Goal: Information Seeking & Learning: Check status

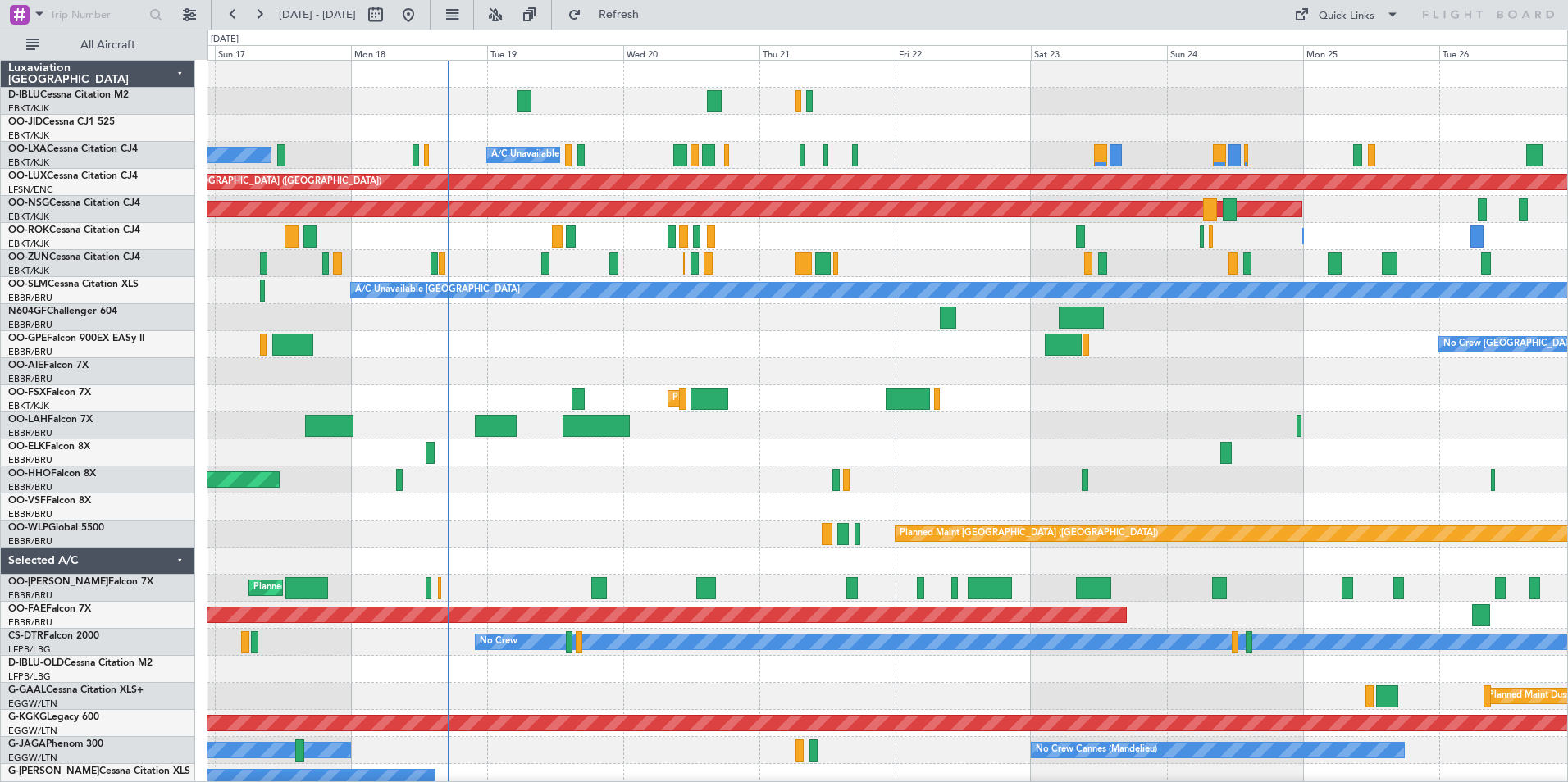
click at [670, 556] on div "No Crew Chambery ([GEOGRAPHIC_DATA]) A/C Unavailable [GEOGRAPHIC_DATA] ([GEOGRA…" at bounding box center [887, 616] width 1360 height 1110
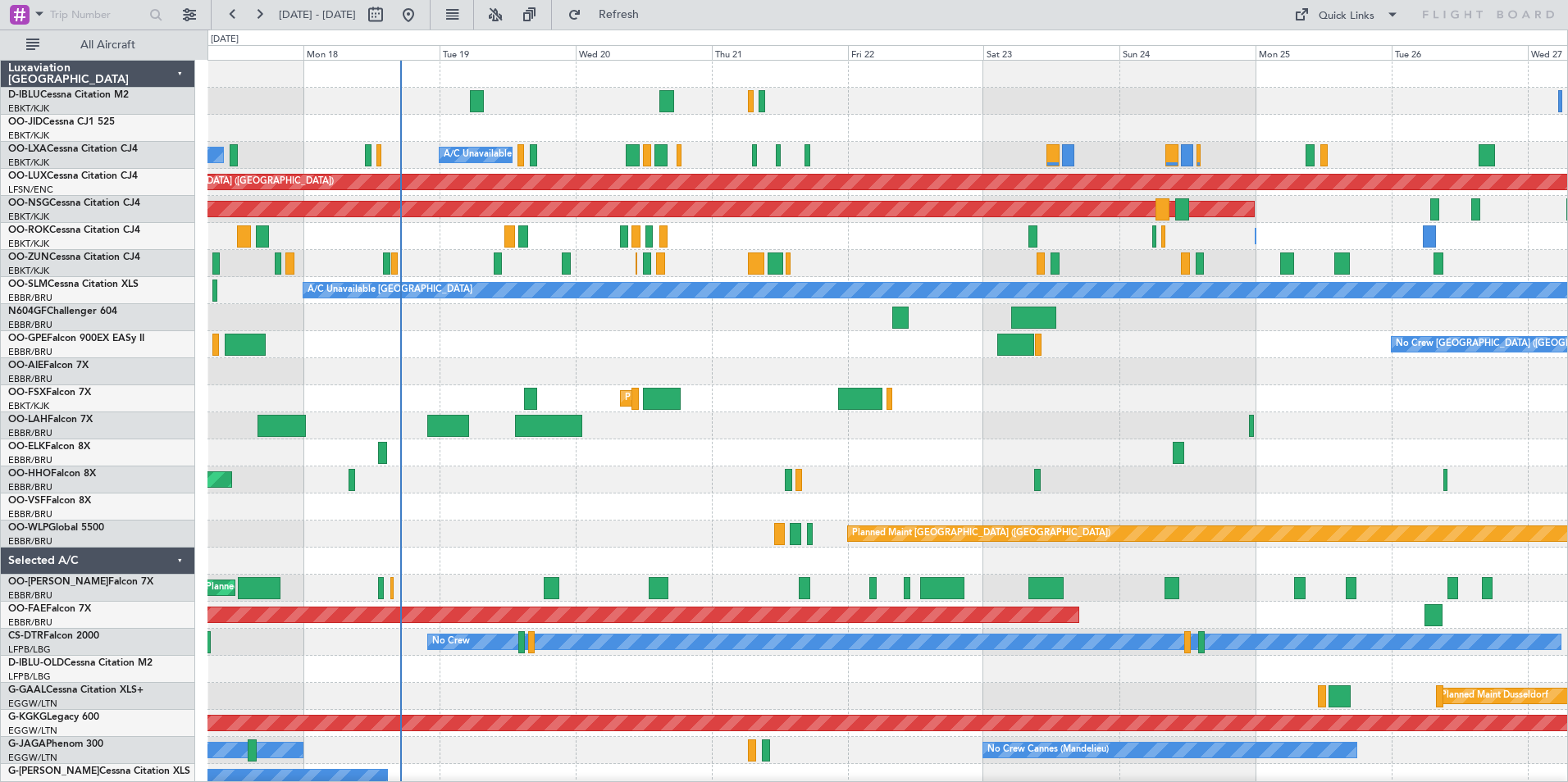
click at [429, 391] on div "No Crew Chambery ([GEOGRAPHIC_DATA]) A/C Unavailable [GEOGRAPHIC_DATA] ([GEOGRA…" at bounding box center [887, 575] width 1360 height 1028
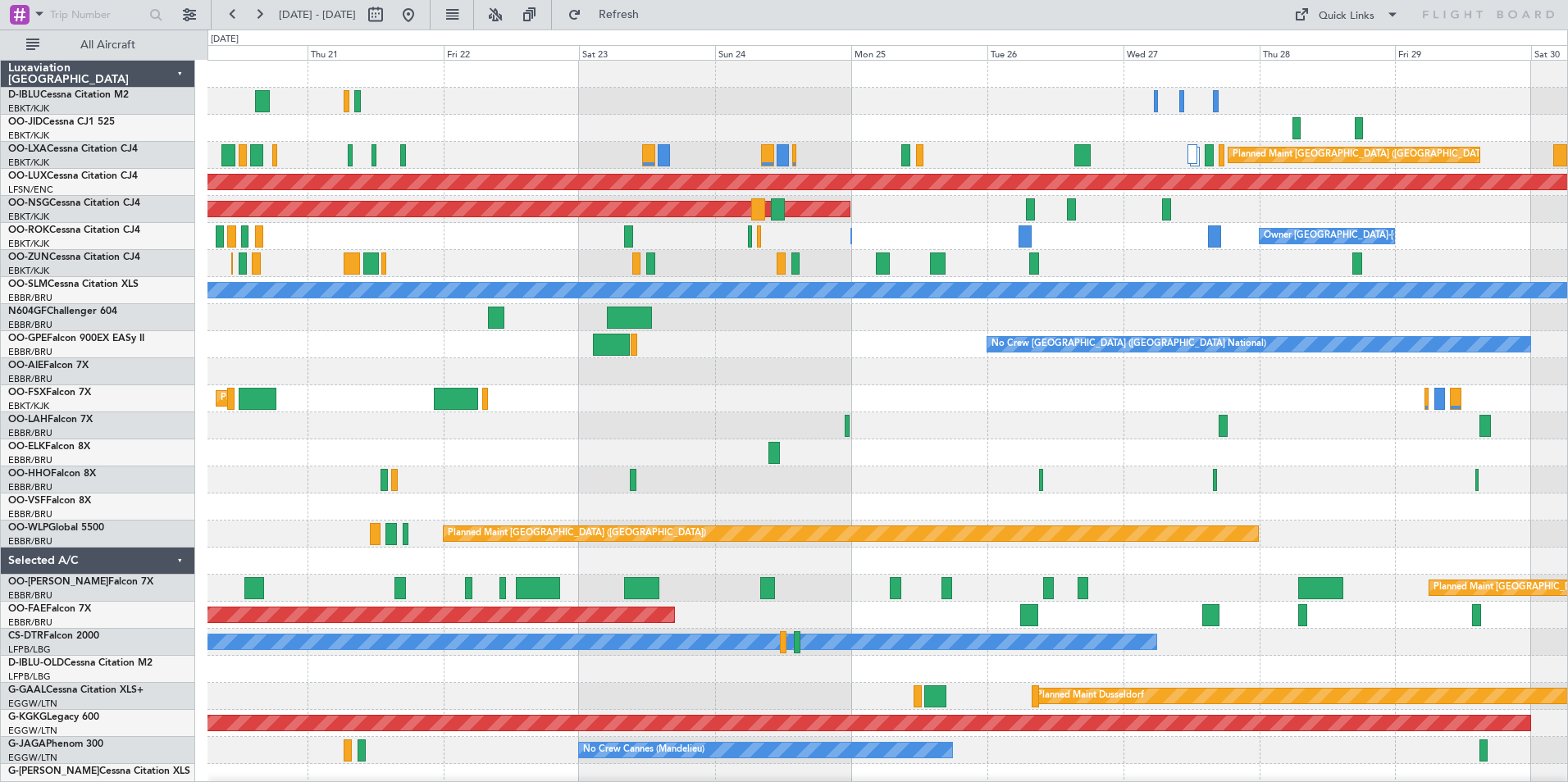
click at [1088, 421] on div "Planned Maint Kortrijk-[GEOGRAPHIC_DATA] Planned Maint [GEOGRAPHIC_DATA] ([GEOG…" at bounding box center [887, 616] width 1360 height 1110
click at [1392, 424] on div "Planned Maint [PERSON_NAME]-[GEOGRAPHIC_DATA][PERSON_NAME] ([GEOGRAPHIC_DATA][P…" at bounding box center [887, 426] width 1360 height 27
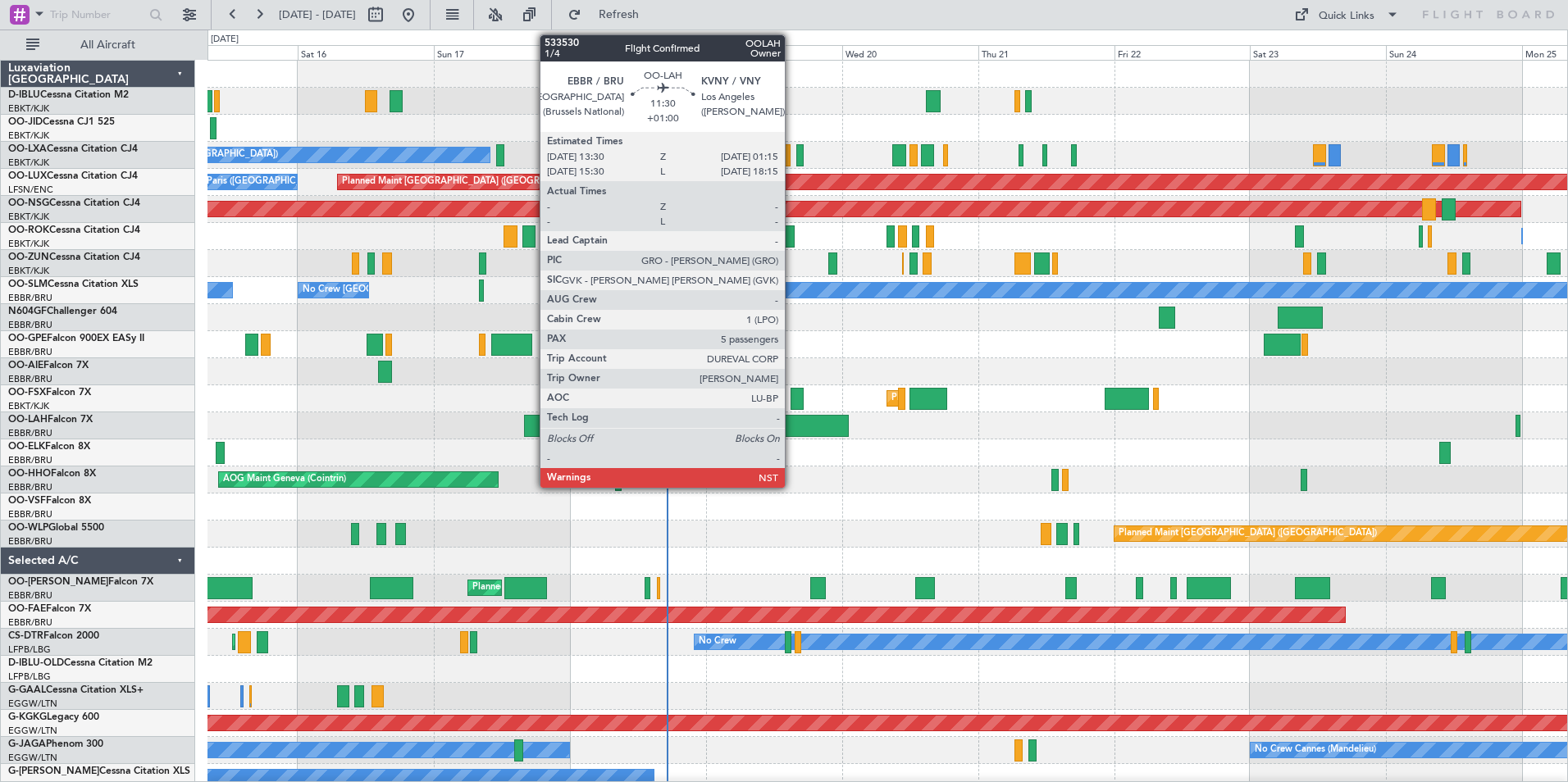
click at [793, 427] on div at bounding box center [815, 427] width 68 height 23
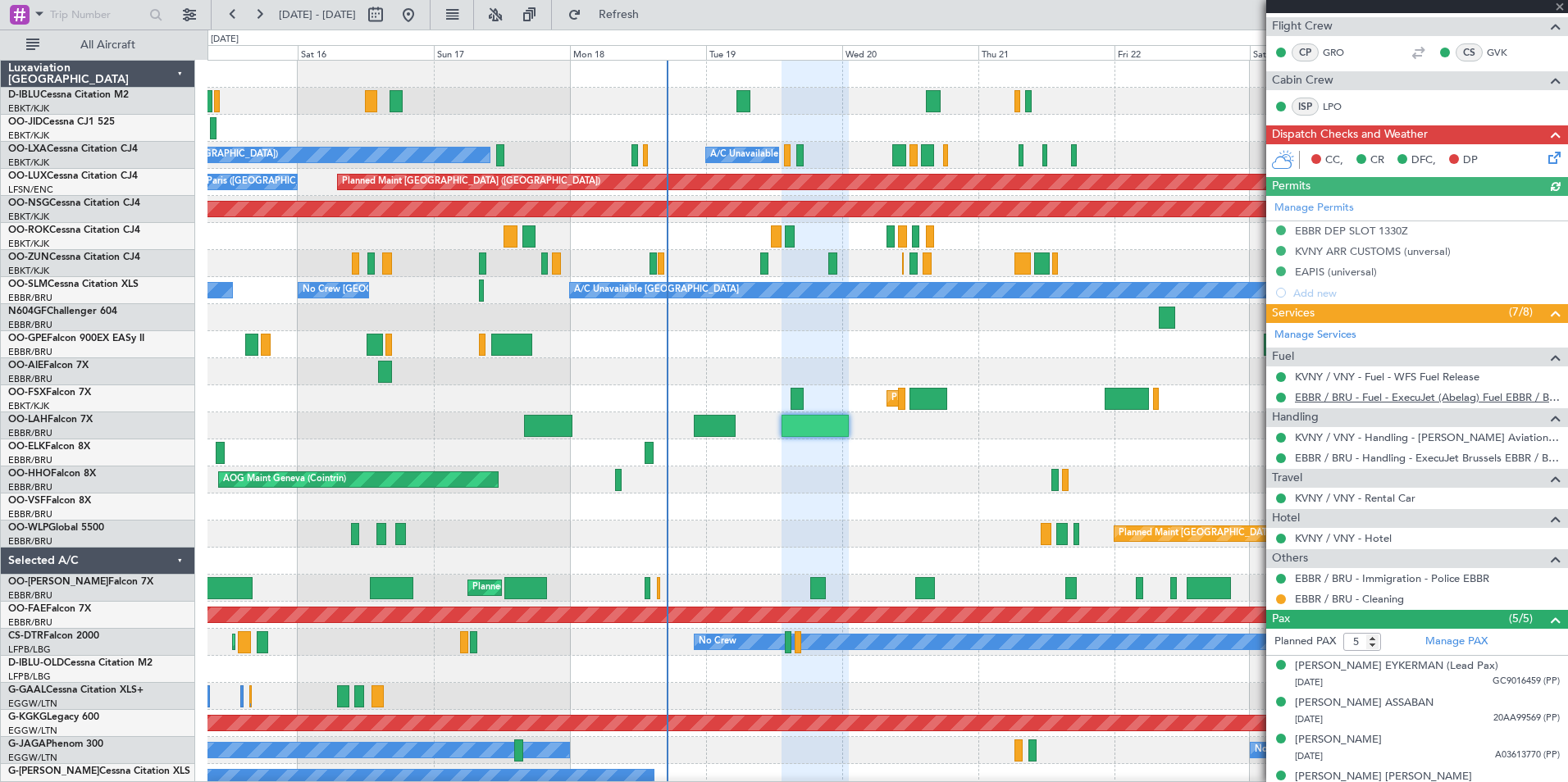
scroll to position [325, 0]
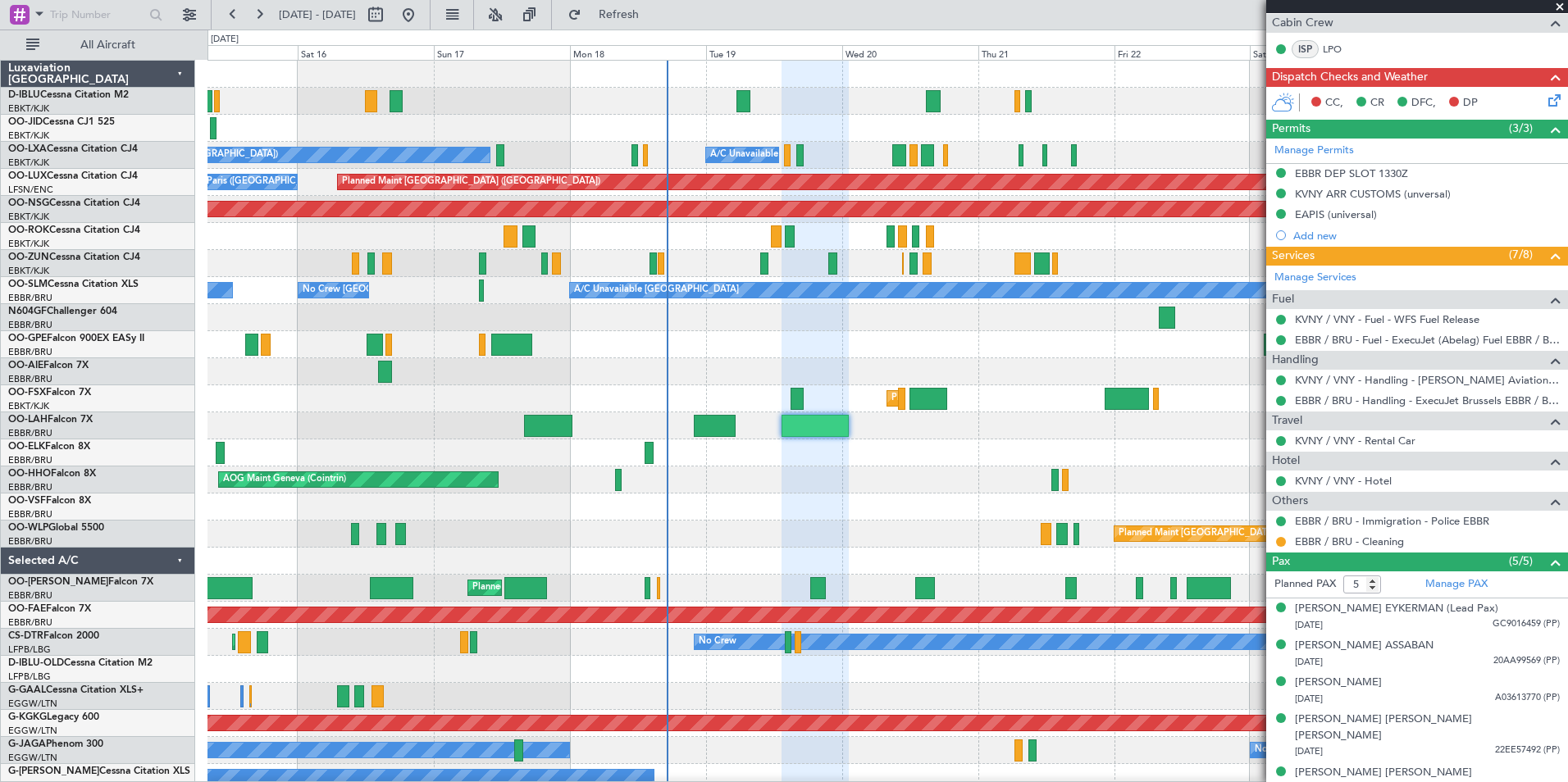
click at [843, 461] on div at bounding box center [887, 453] width 1360 height 27
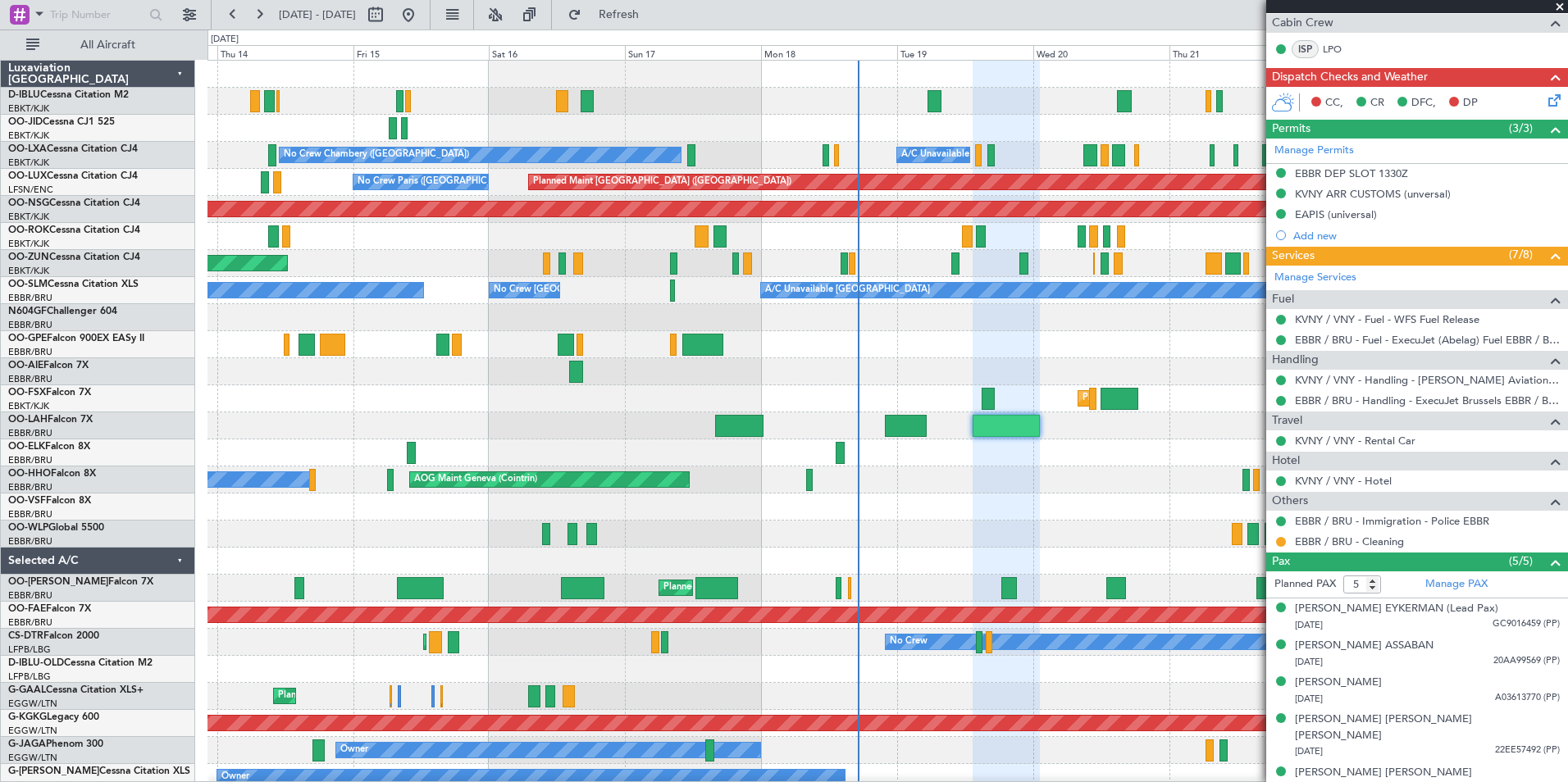
click at [802, 388] on div "No Crew [GEOGRAPHIC_DATA] ([GEOGRAPHIC_DATA] National) No [GEOGRAPHIC_DATA] ([G…" at bounding box center [887, 575] width 1360 height 1028
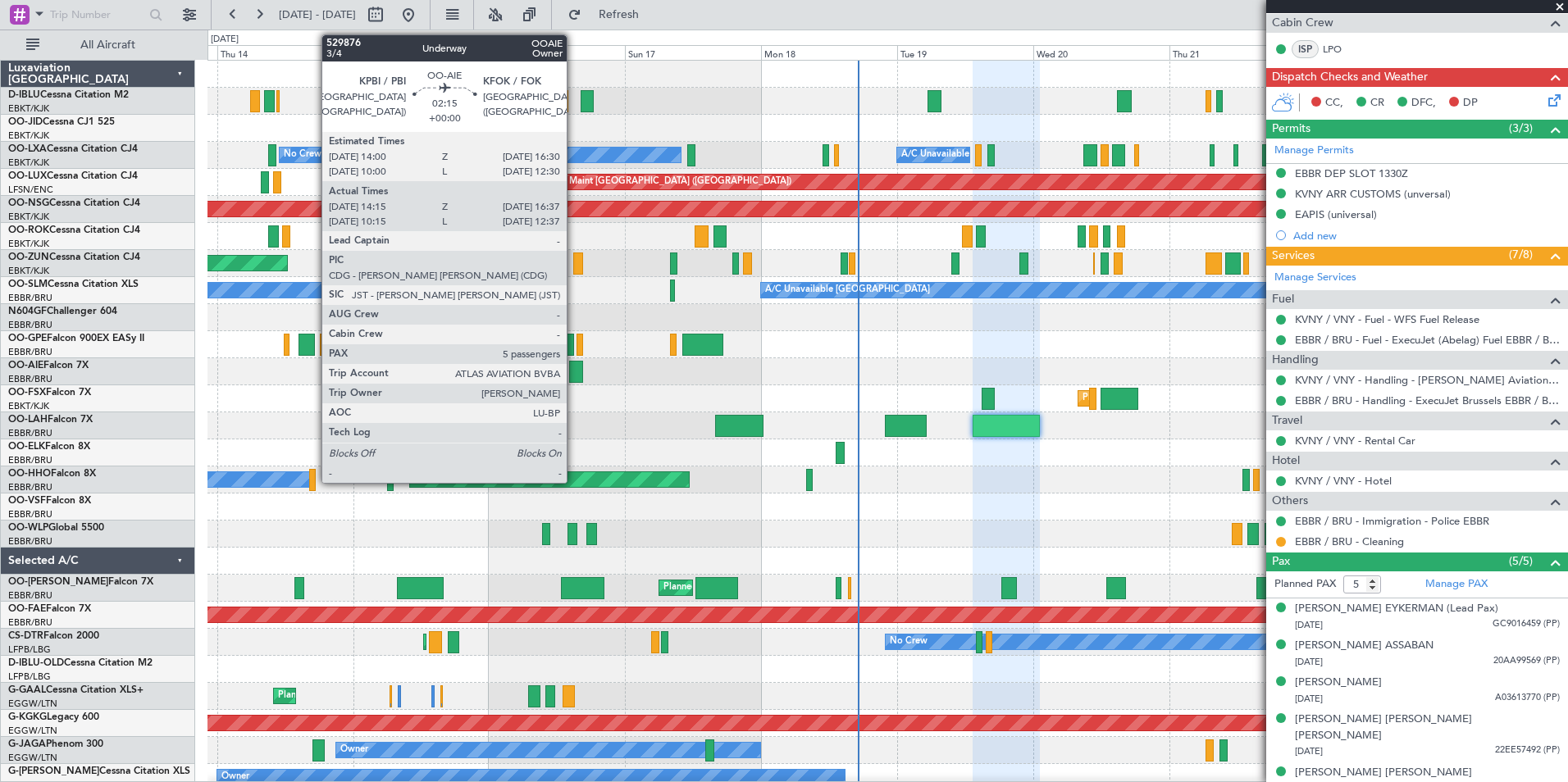
click at [574, 373] on div at bounding box center [576, 372] width 14 height 23
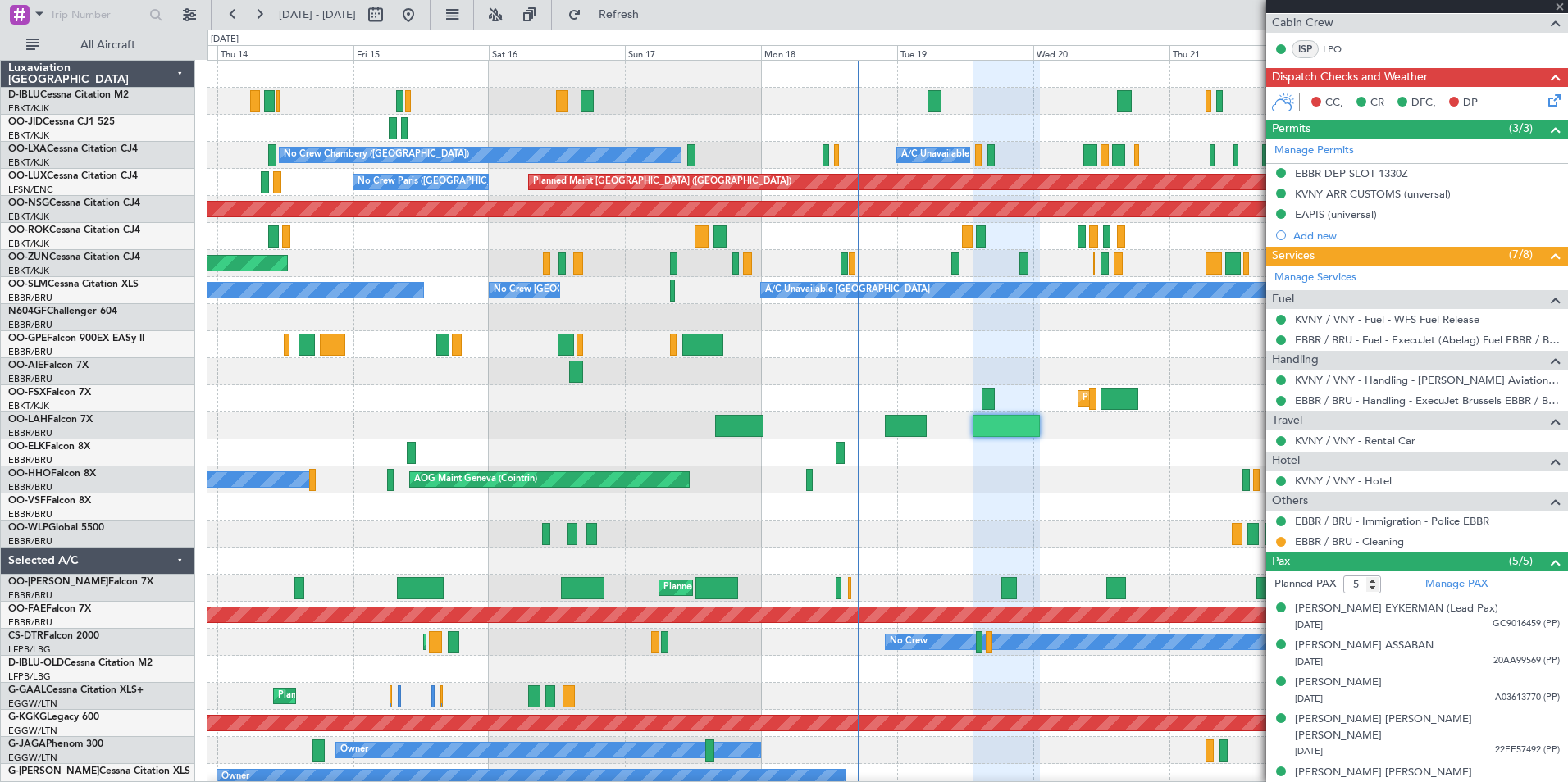
type input "14:25"
type input "16:32"
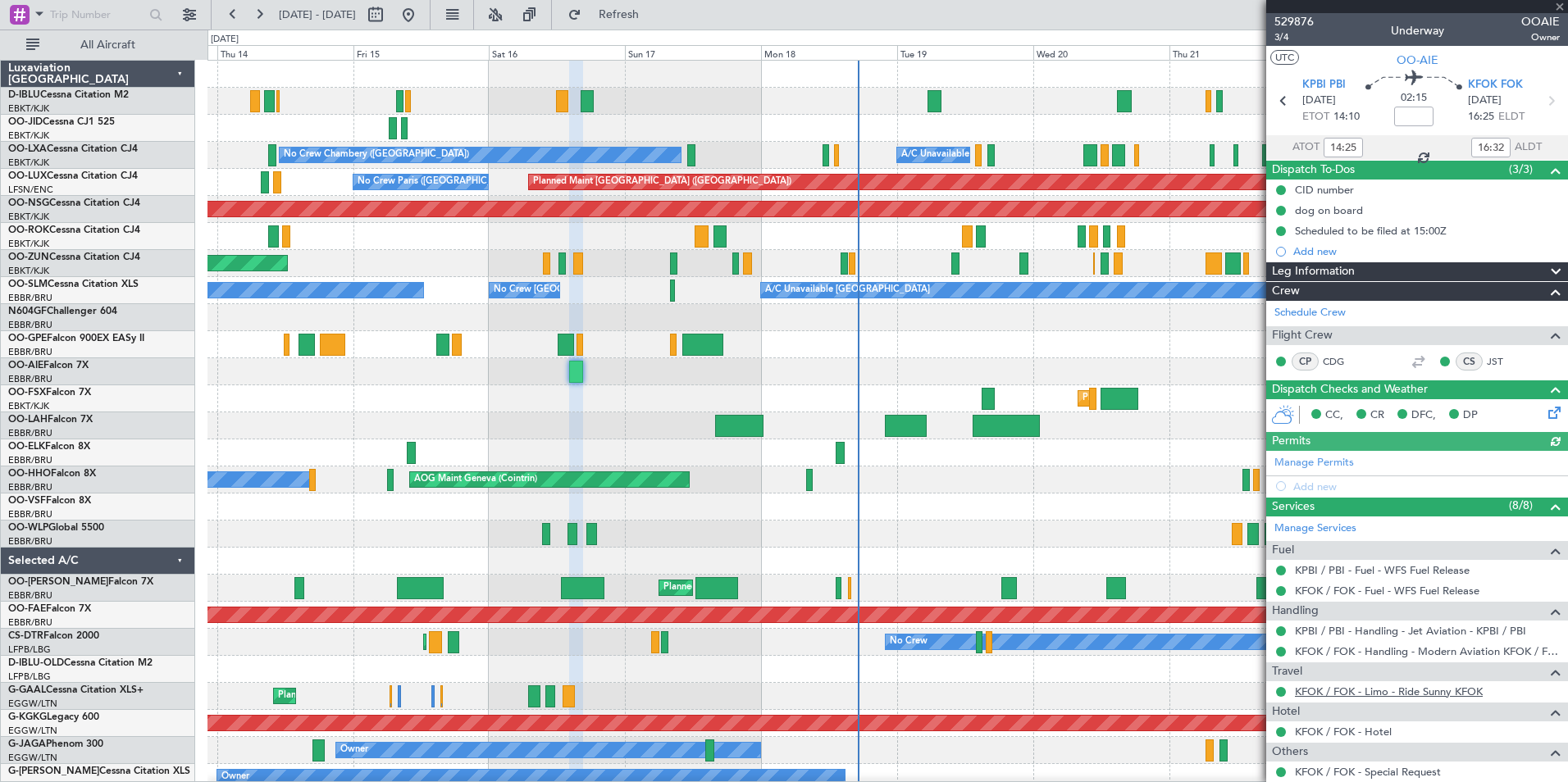
click at [1394, 692] on link "KFOK / FOK - Limo - Ride Sunny KFOK" at bounding box center [1388, 692] width 188 height 14
click at [1327, 696] on link "KFOK / FOK - Limo - Ride Sunny KFOK" at bounding box center [1388, 692] width 188 height 14
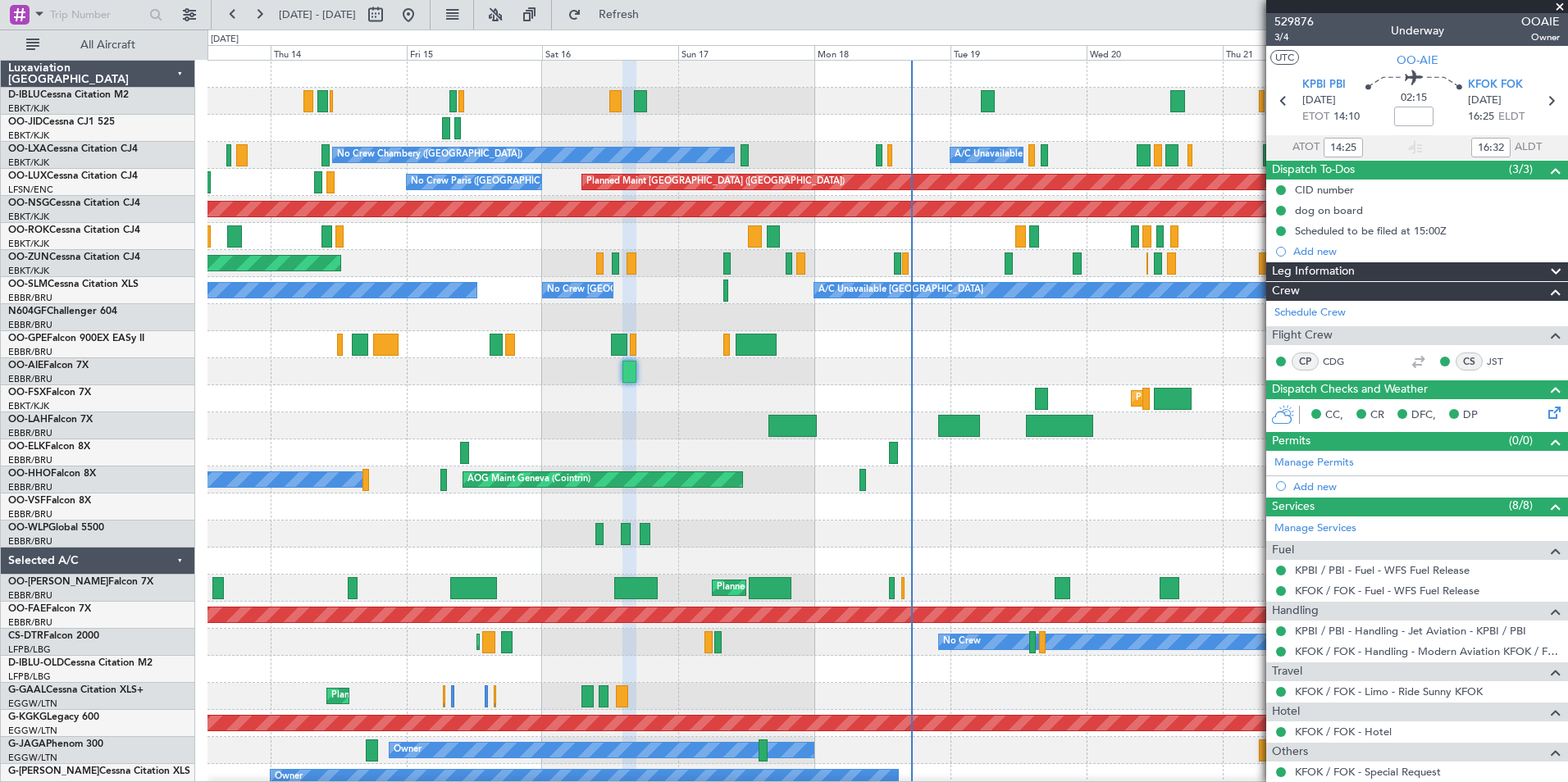
click at [1137, 397] on div "No Crew [GEOGRAPHIC_DATA] ([GEOGRAPHIC_DATA] National) No [GEOGRAPHIC_DATA] ([G…" at bounding box center [887, 602] width 1360 height 1082
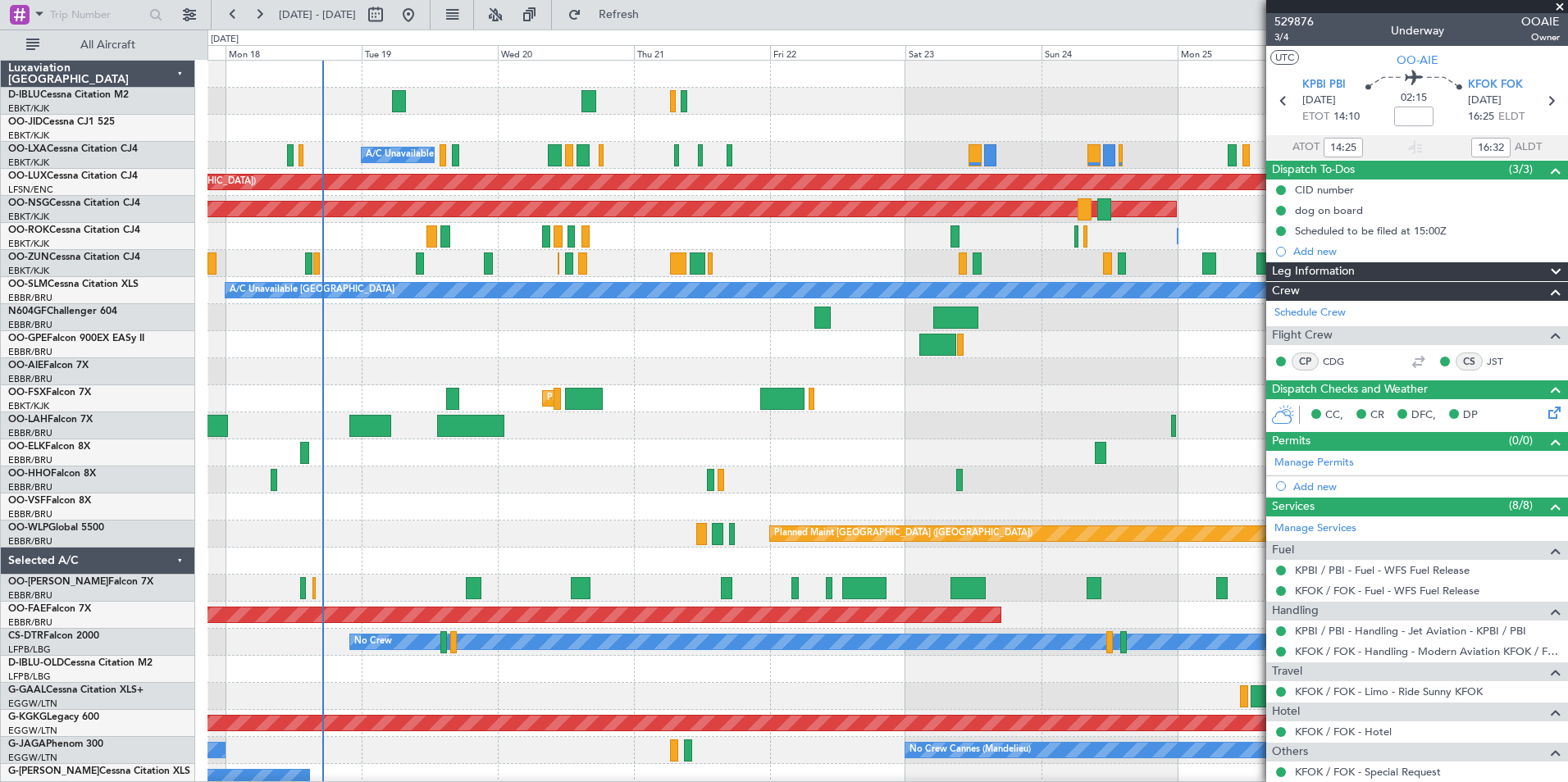
click at [157, 414] on div "A/C Unavailable [GEOGRAPHIC_DATA] ([GEOGRAPHIC_DATA] National) Planned Maint [G…" at bounding box center [784, 406] width 1568 height 753
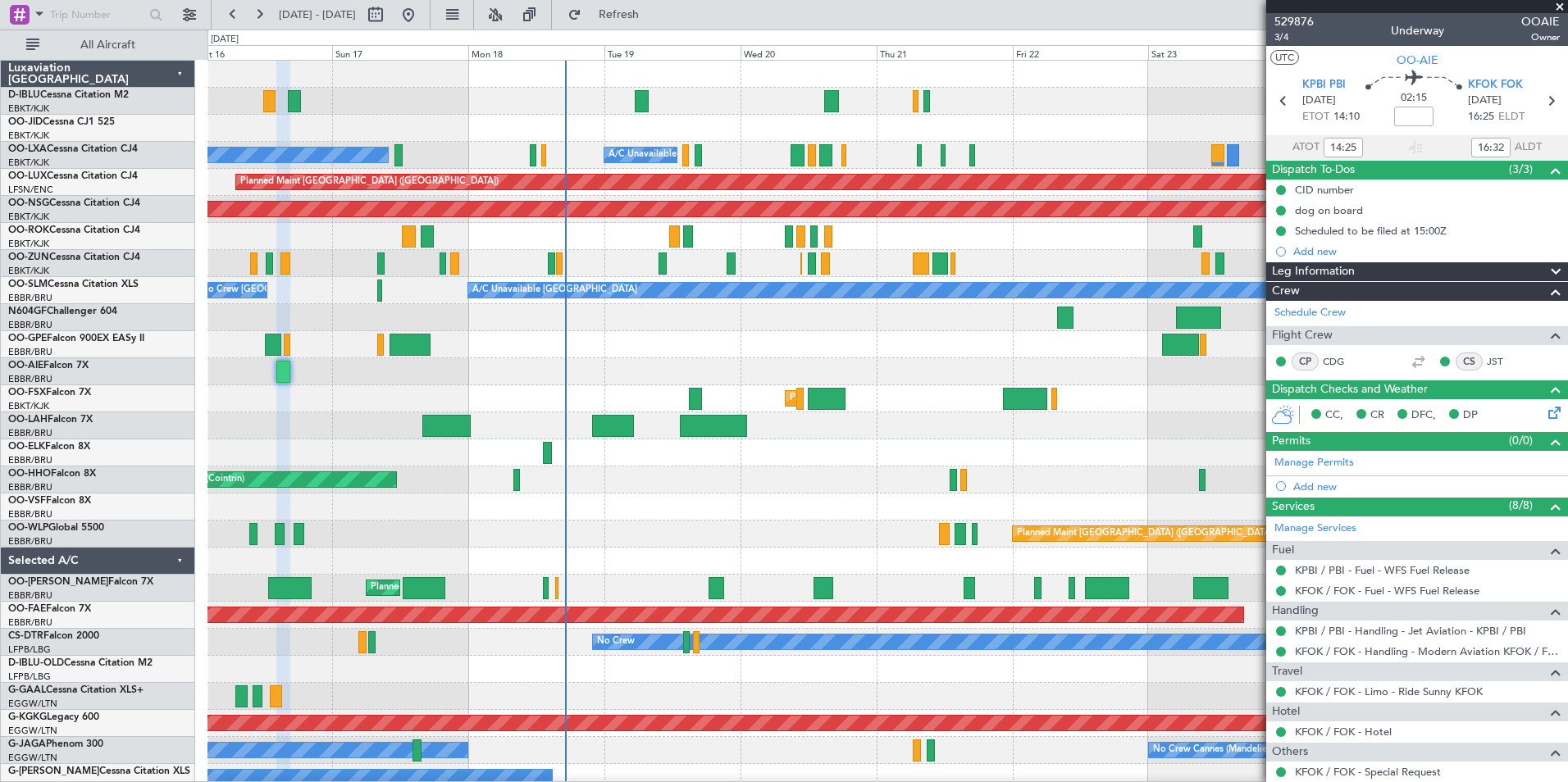
click at [844, 482] on div "A/C Unavailable [GEOGRAPHIC_DATA] ([GEOGRAPHIC_DATA] National) No [GEOGRAPHIC_D…" at bounding box center [887, 616] width 1360 height 1110
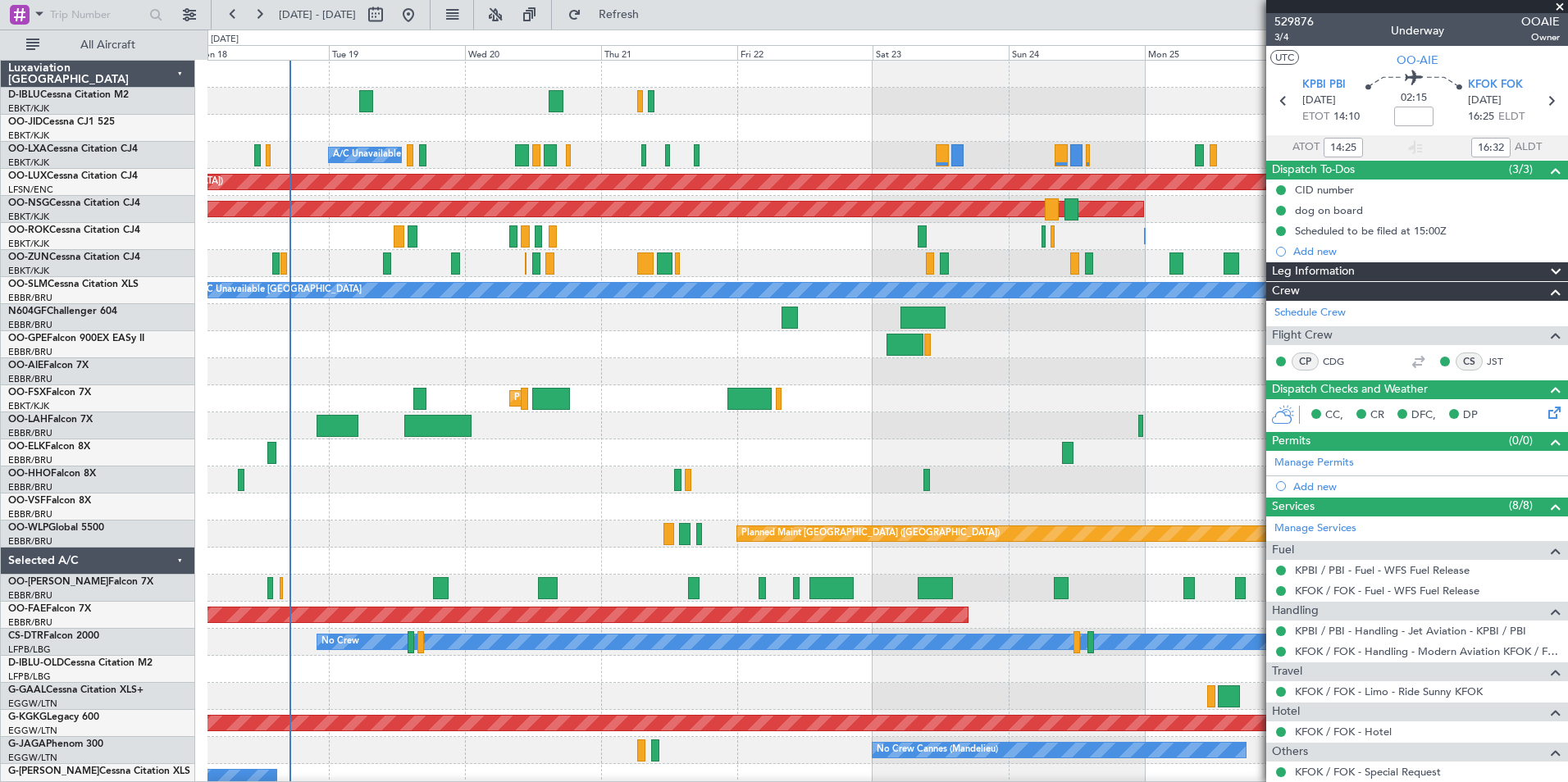
click at [522, 551] on div "A/C Unavailable [GEOGRAPHIC_DATA] ([GEOGRAPHIC_DATA] National) Planned Maint [G…" at bounding box center [887, 575] width 1360 height 1028
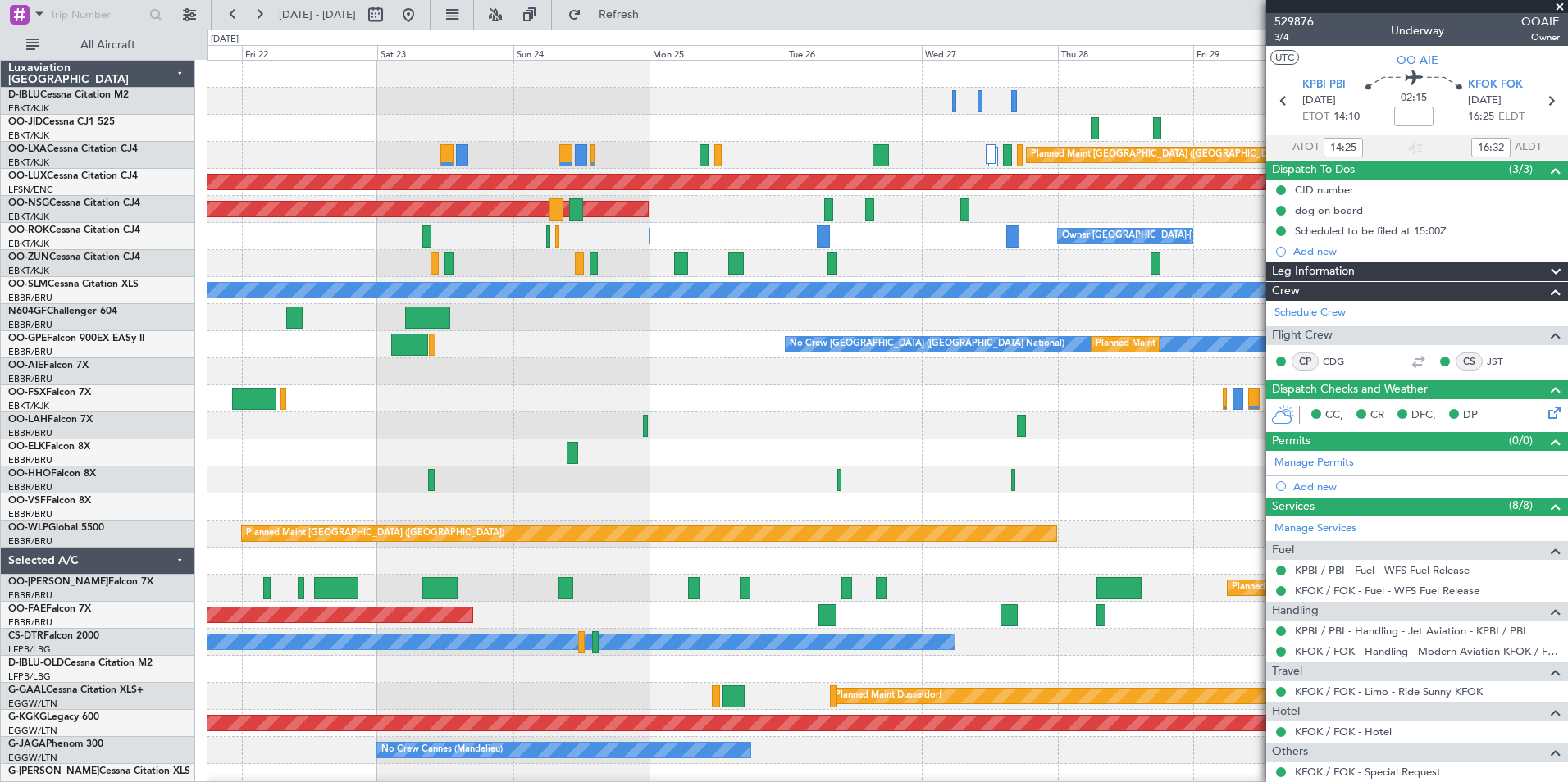
click at [434, 482] on div at bounding box center [887, 479] width 1360 height 27
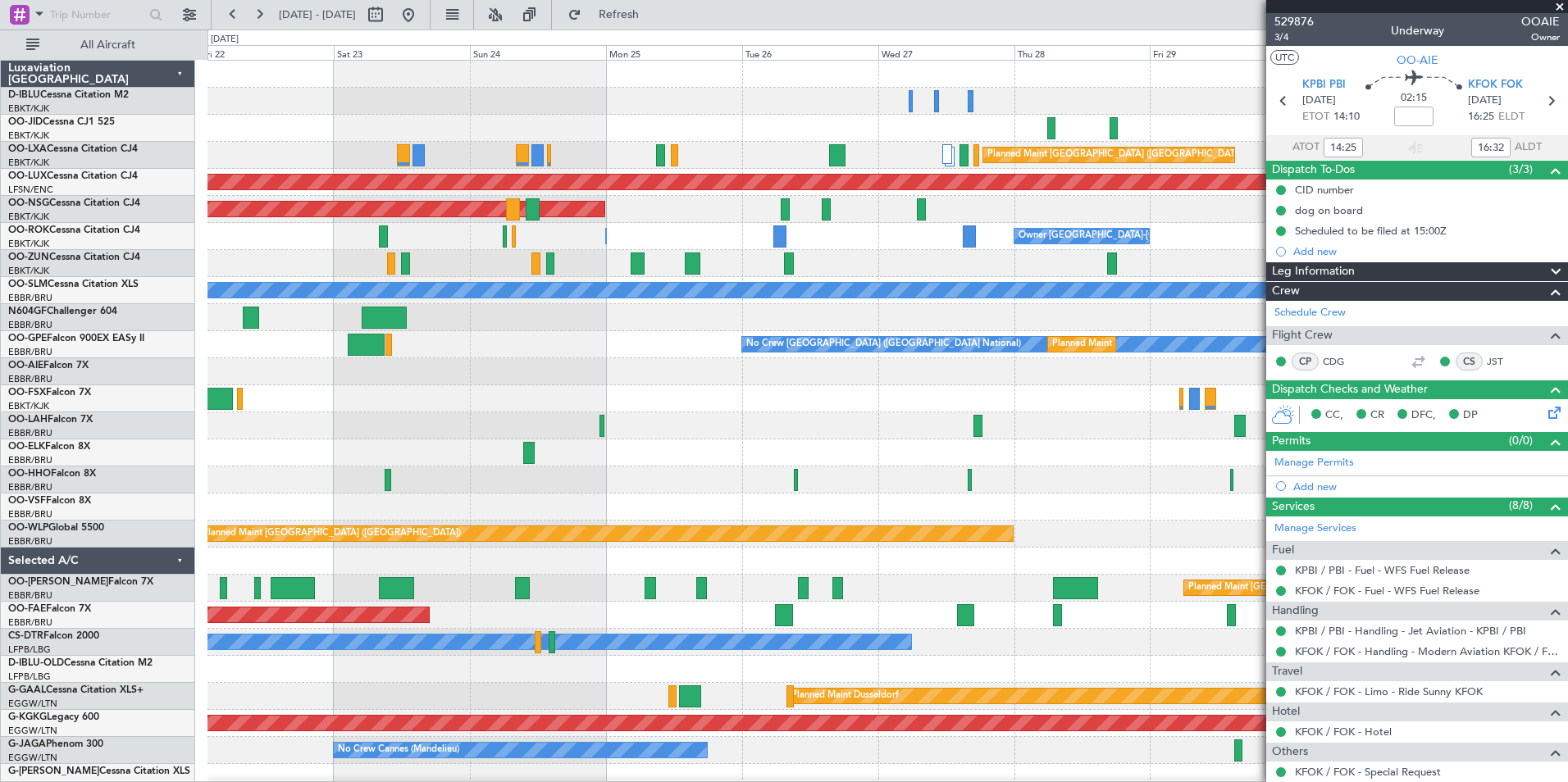
click at [1029, 479] on div at bounding box center [887, 479] width 1360 height 27
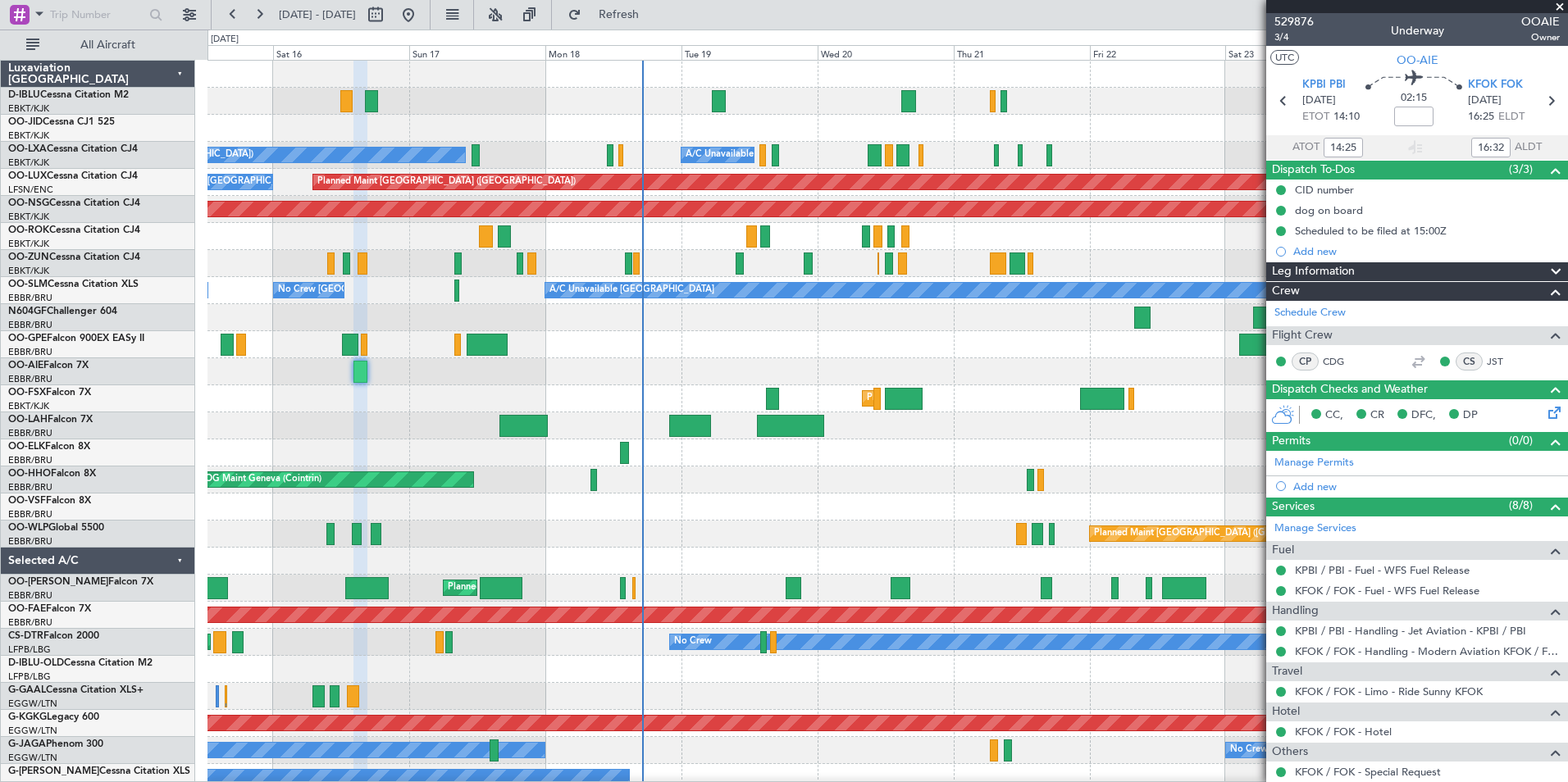
click at [1134, 487] on div "AOG Maint Geneva (Cointrin) A/C Unavailable Geneva (Cointrin)" at bounding box center [887, 479] width 1360 height 27
click at [799, 465] on div at bounding box center [887, 453] width 1360 height 27
click at [1301, 469] on fb-app "[DATE] - [DATE] Refresh Quick Links All Aircraft A/C Unavailable [GEOGRAPHIC_DA…" at bounding box center [784, 397] width 1568 height 770
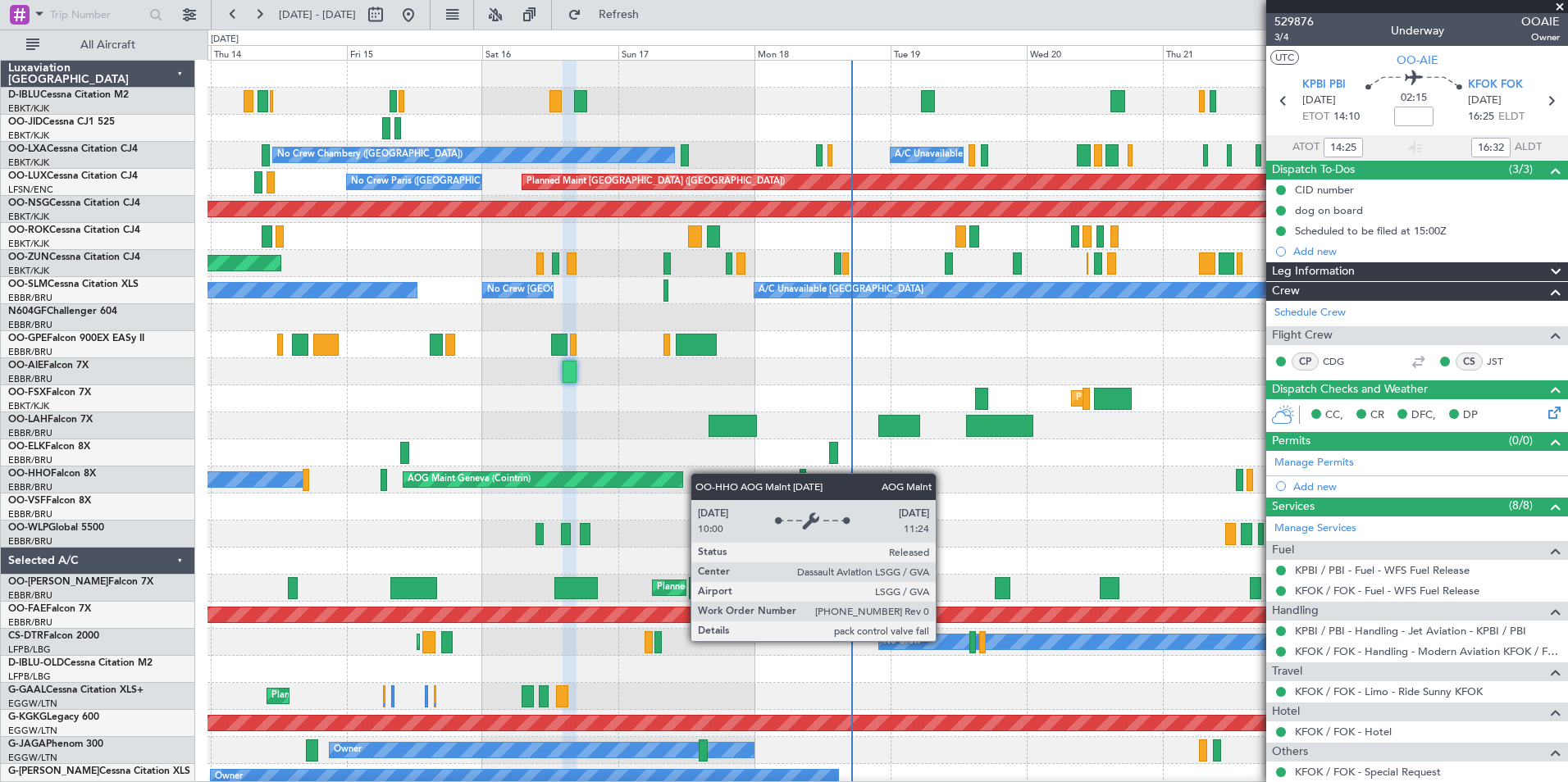
click at [551, 478] on div "No Crew [GEOGRAPHIC_DATA] ([GEOGRAPHIC_DATA] National) A/C Unavailable [GEOGRAP…" at bounding box center [887, 616] width 1360 height 1110
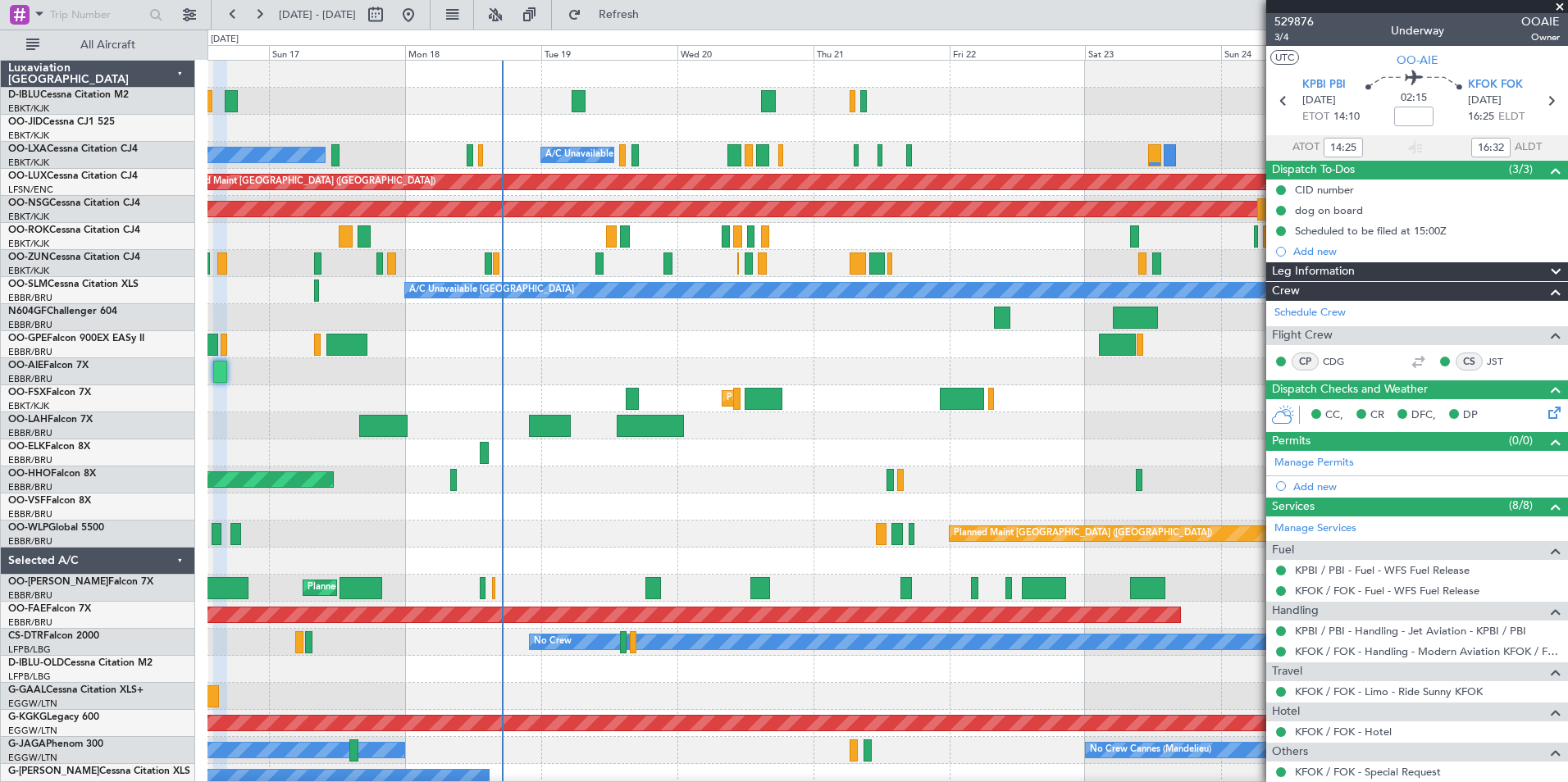
click at [609, 485] on div "AOG Maint Geneva (Cointrin) A/C Unavailable Geneva (Cointrin)" at bounding box center [887, 479] width 1360 height 27
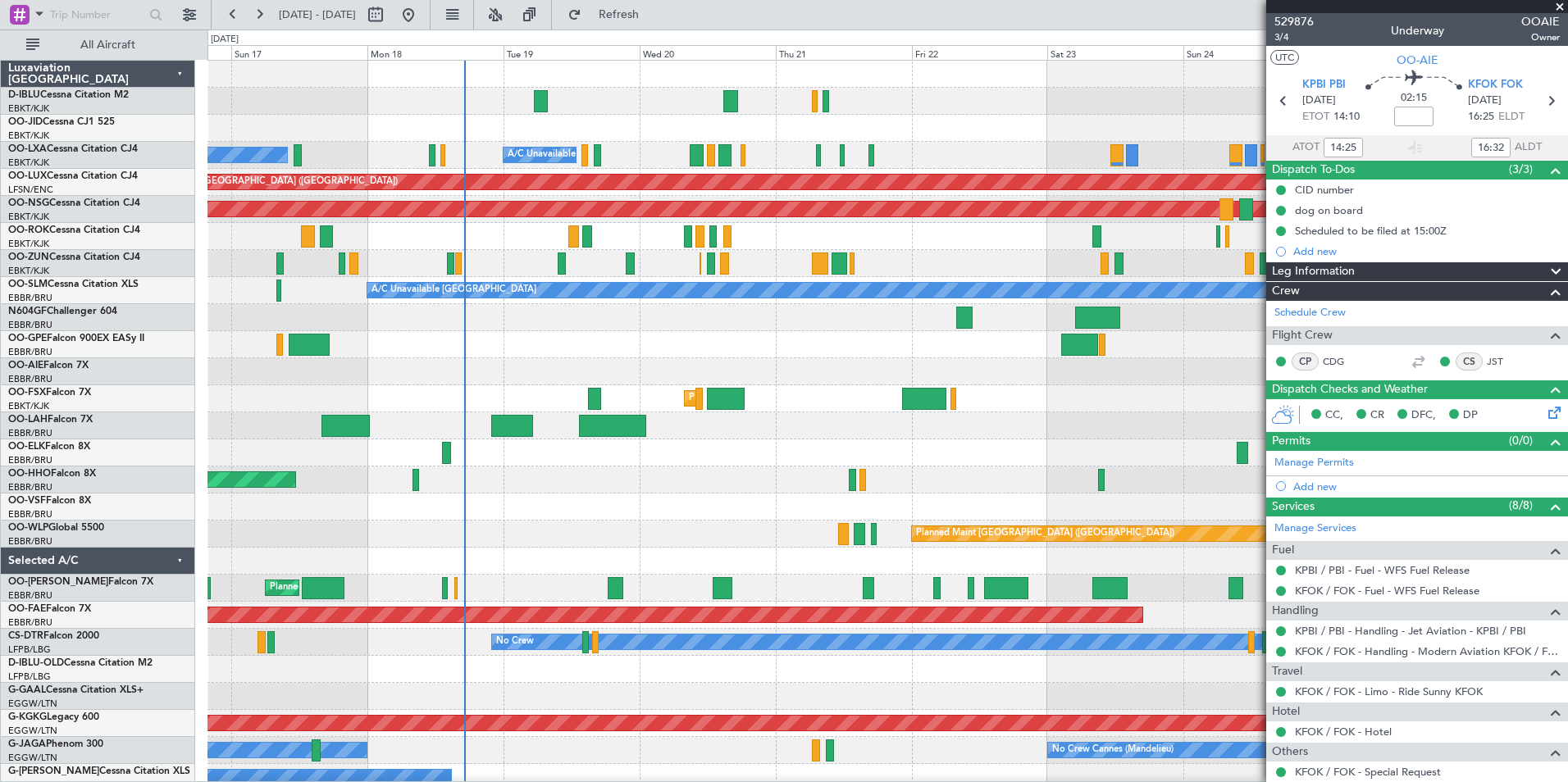
click at [611, 493] on div "A/C Unavailable [GEOGRAPHIC_DATA] ([GEOGRAPHIC_DATA] National) No [GEOGRAPHIC_D…" at bounding box center [887, 616] width 1360 height 1110
